Goal: Task Accomplishment & Management: Manage account settings

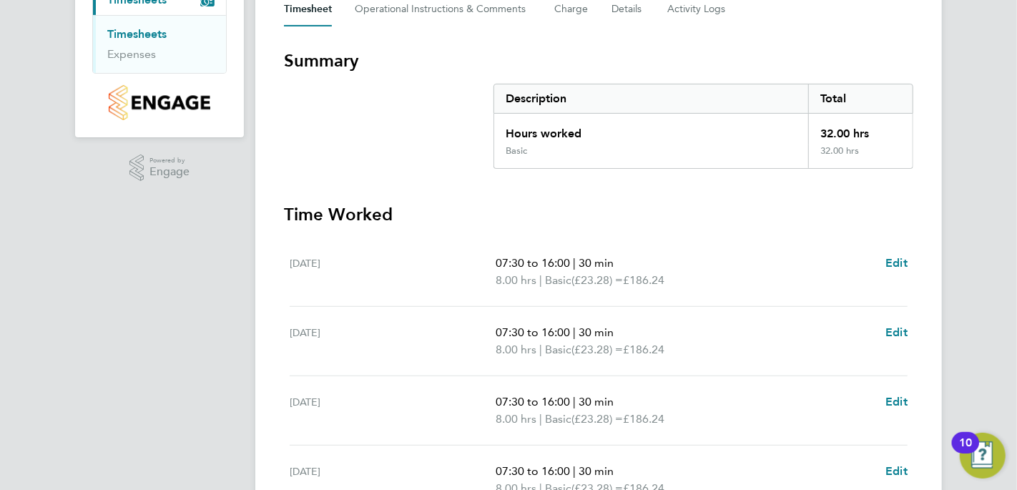
scroll to position [367, 0]
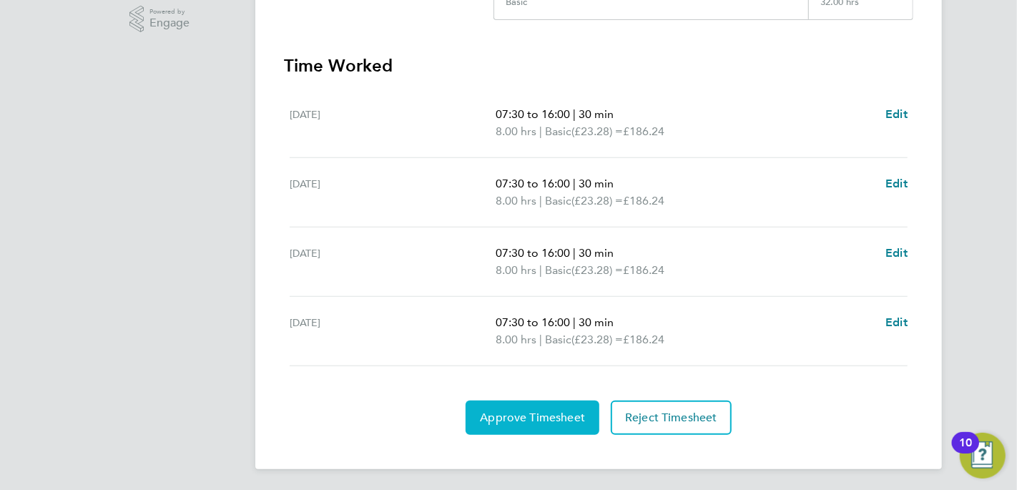
click at [515, 412] on span "Approve Timesheet" at bounding box center [532, 417] width 105 height 14
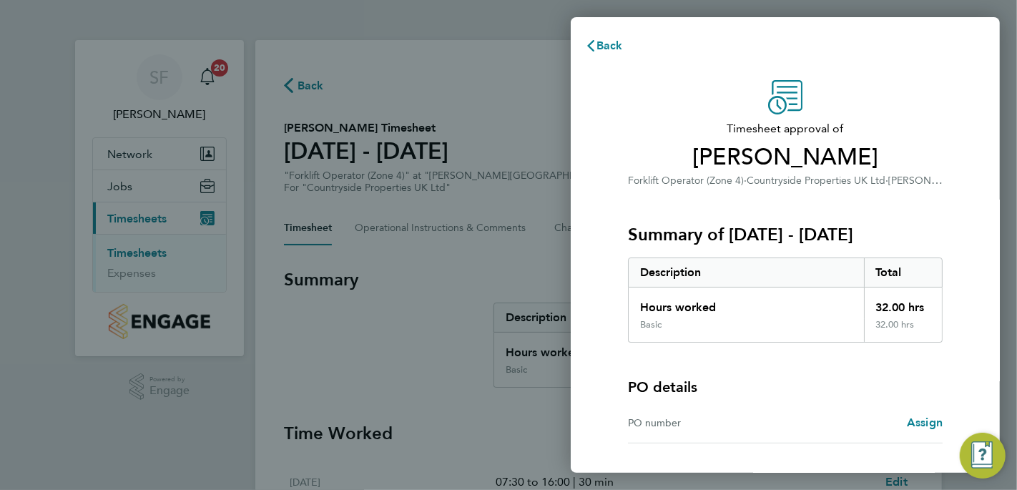
scroll to position [112, 0]
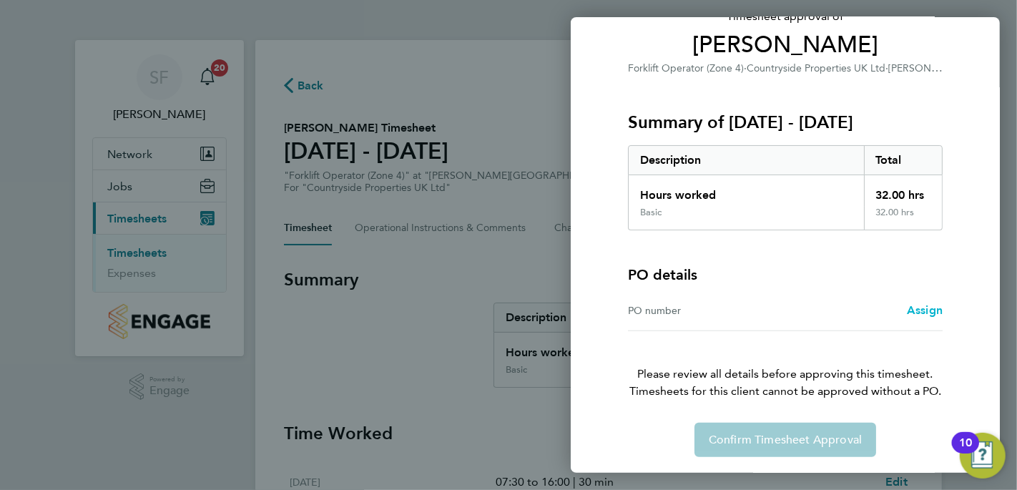
click at [919, 310] on span "Assign" at bounding box center [924, 310] width 36 height 14
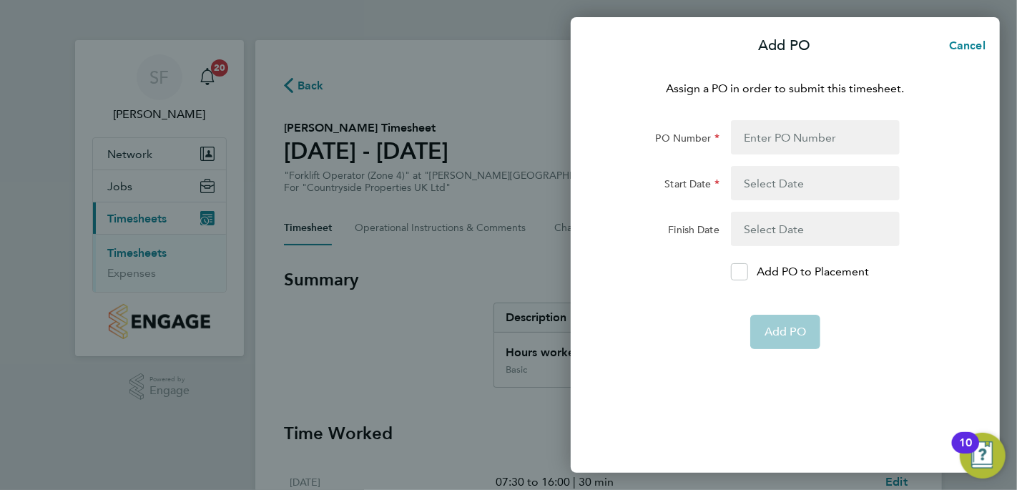
click at [904, 290] on form "PO Number Start Date Finish Date Add PO to Placement Add PO" at bounding box center [785, 234] width 349 height 229
click at [970, 43] on span "Cancel" at bounding box center [964, 46] width 41 height 14
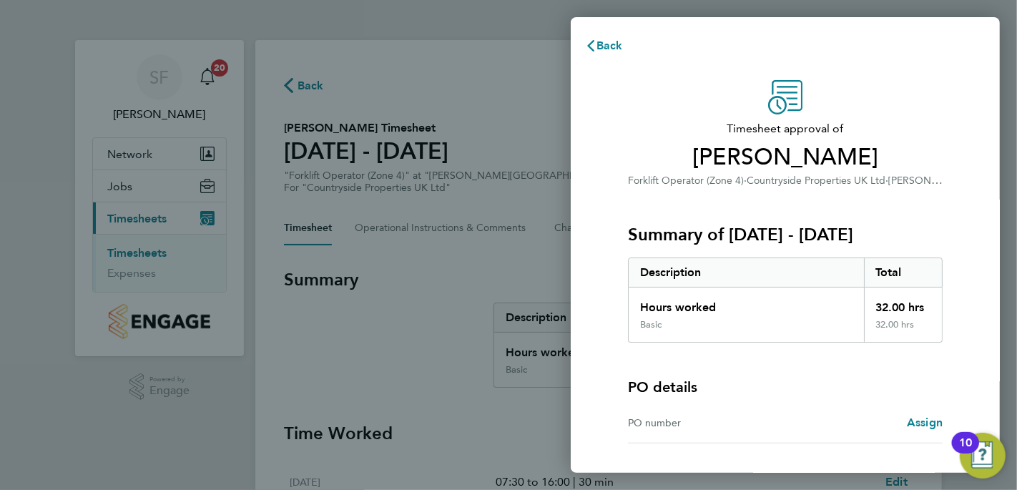
scroll to position [367, 0]
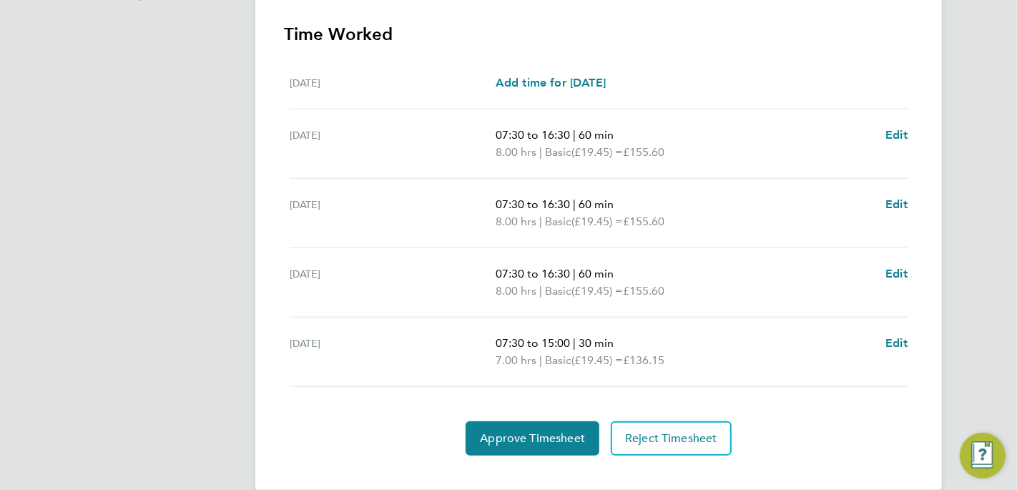
scroll to position [420, 0]
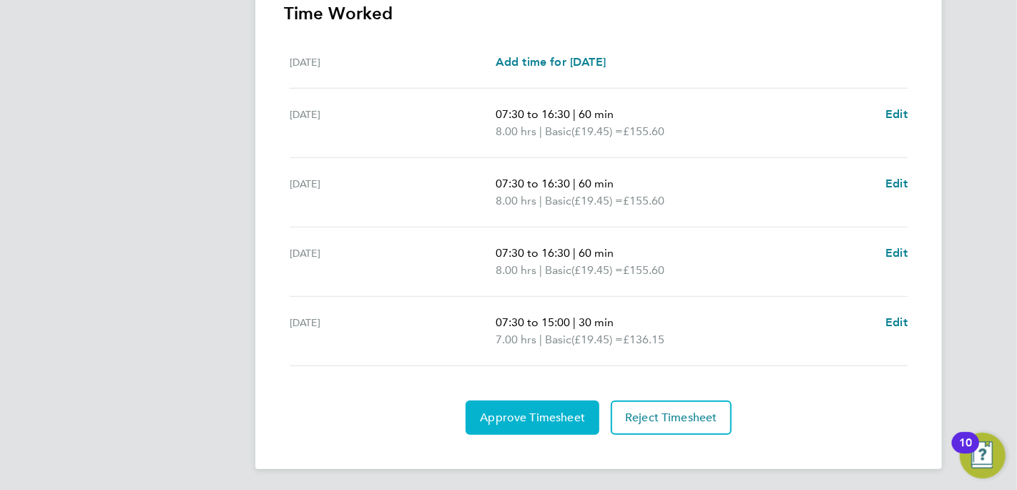
drag, startPoint x: 498, startPoint y: 406, endPoint x: 550, endPoint y: 385, distance: 55.8
click at [498, 406] on button "Approve Timesheet" at bounding box center [532, 417] width 134 height 34
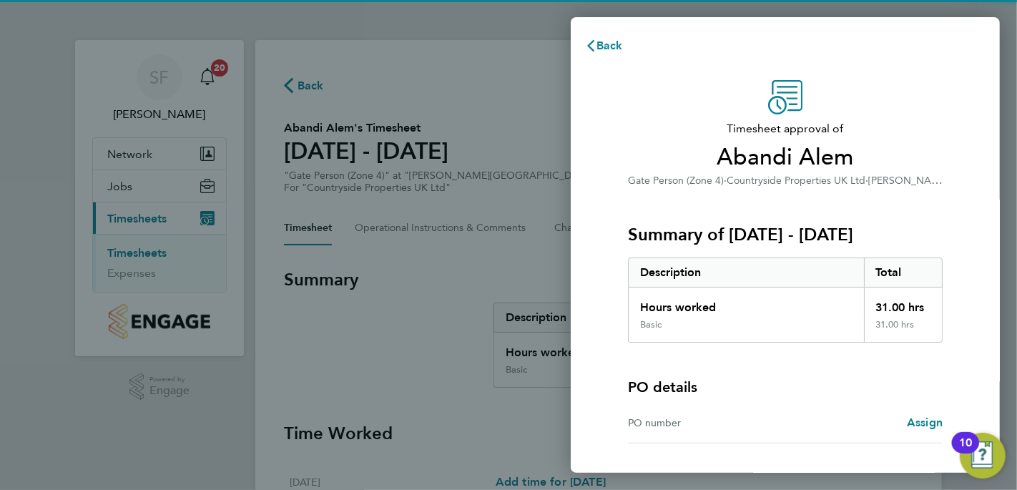
scroll to position [112, 0]
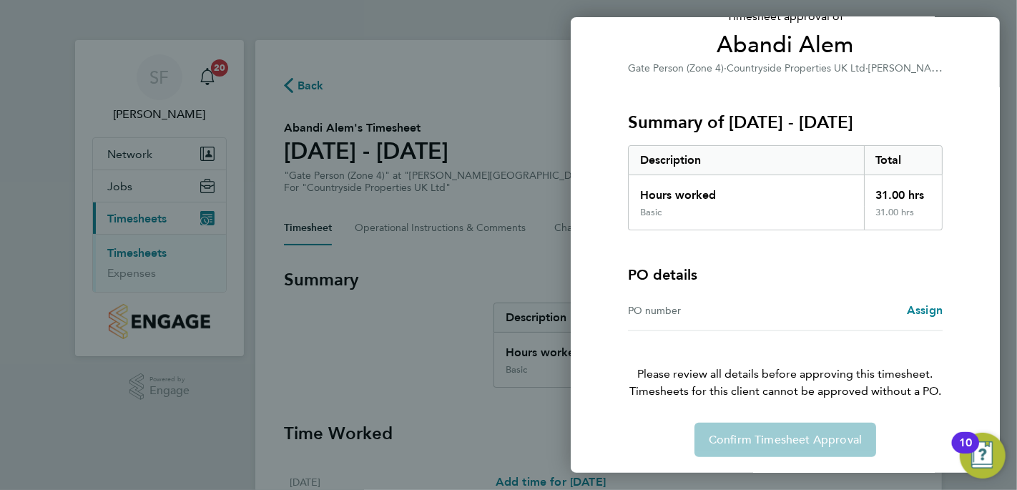
click at [214, 66] on div "Back Timesheet approval of Abandi Alem Gate Person (Zone 4) · Countryside Prope…" at bounding box center [508, 245] width 1017 height 490
click at [797, 255] on div "PO details PO number Assign" at bounding box center [785, 280] width 315 height 101
